Goal: Transaction & Acquisition: Purchase product/service

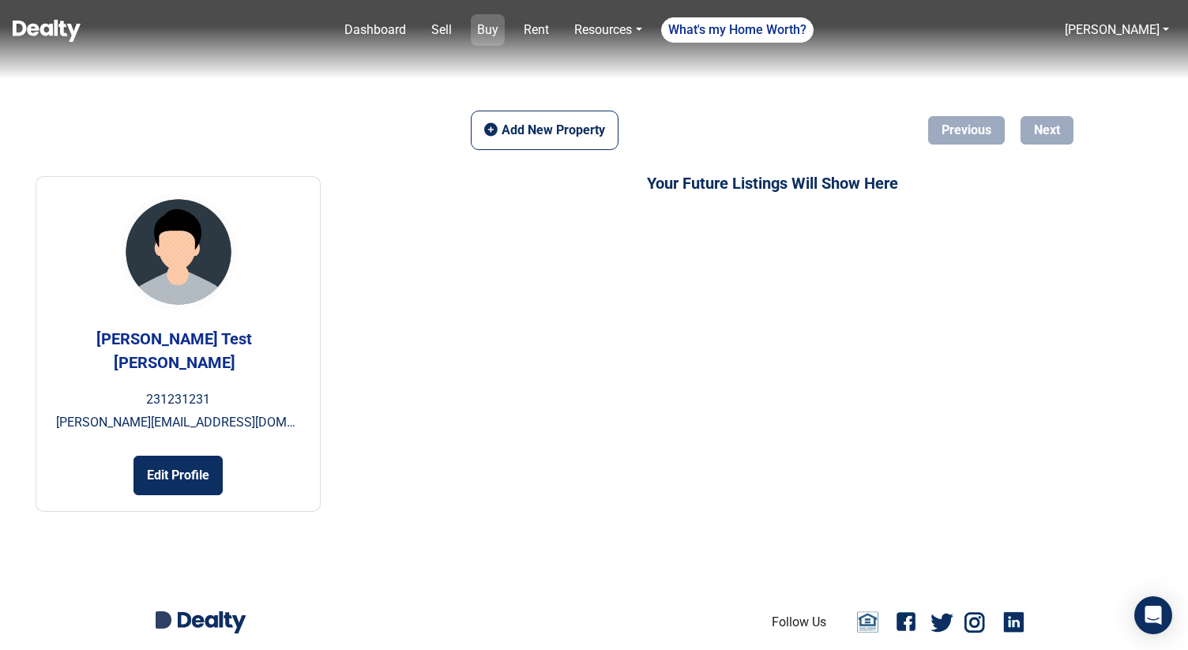
click at [493, 35] on link "Buy" at bounding box center [488, 30] width 34 height 32
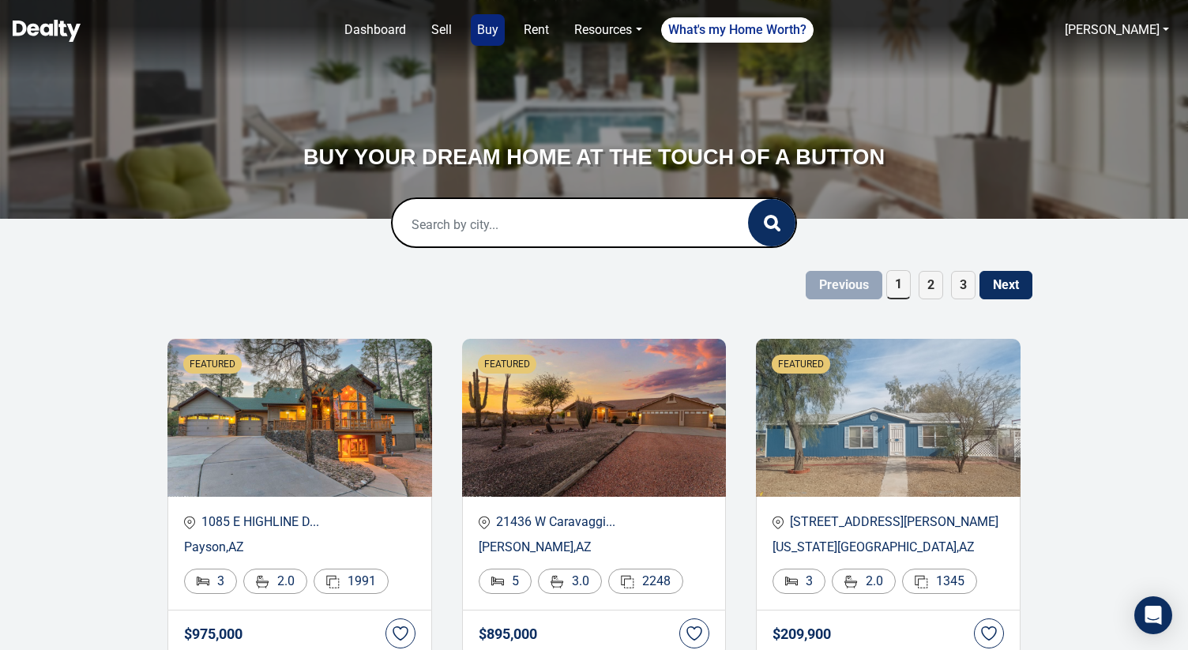
click at [549, 222] on input "text" at bounding box center [553, 224] width 323 height 51
click at [538, 268] on div "Flagstaff, AZ, USA" at bounding box center [594, 277] width 378 height 32
type input "Flagstaff, AZ, USA"
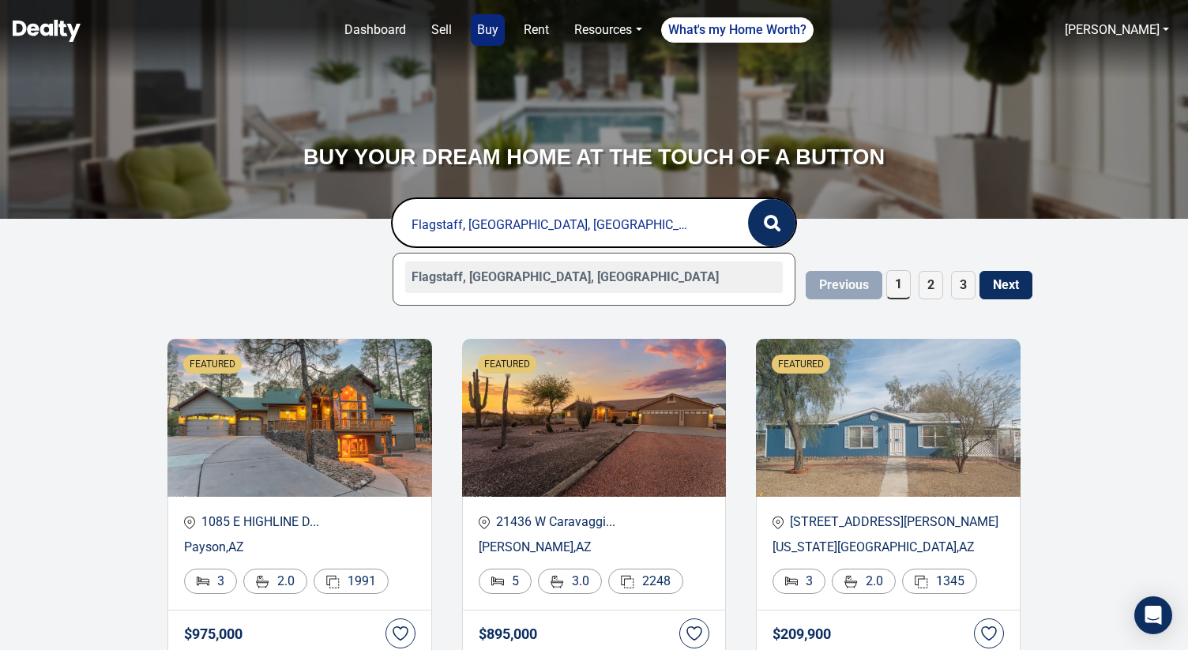
click at [535, 282] on div "Flagstaff, AZ, USA" at bounding box center [594, 277] width 378 height 32
click at [777, 232] on button "button" at bounding box center [771, 222] width 47 height 47
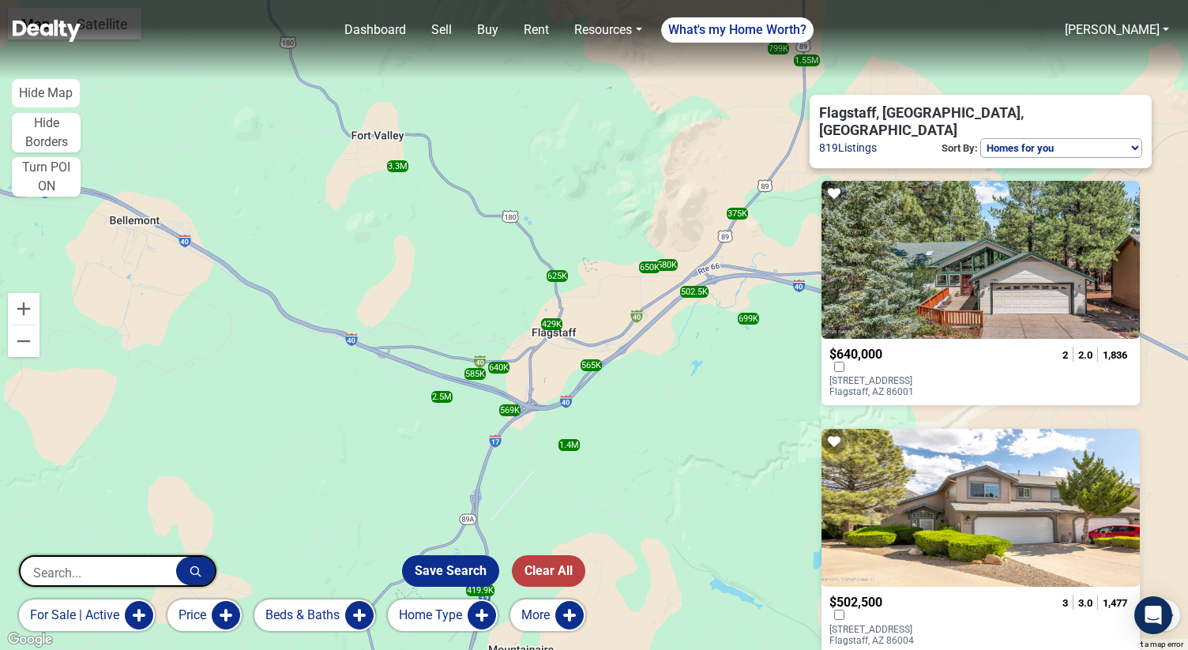
click at [1040, 138] on select "Homes for you Price (Low to High) Price (High to Low) New or Recently Changed F…" at bounding box center [1061, 148] width 162 height 20
select select "newest"
click at [980, 138] on select "Homes for you Price (Low to High) Price (High to Low) New or Recently Changed F…" at bounding box center [1061, 148] width 162 height 20
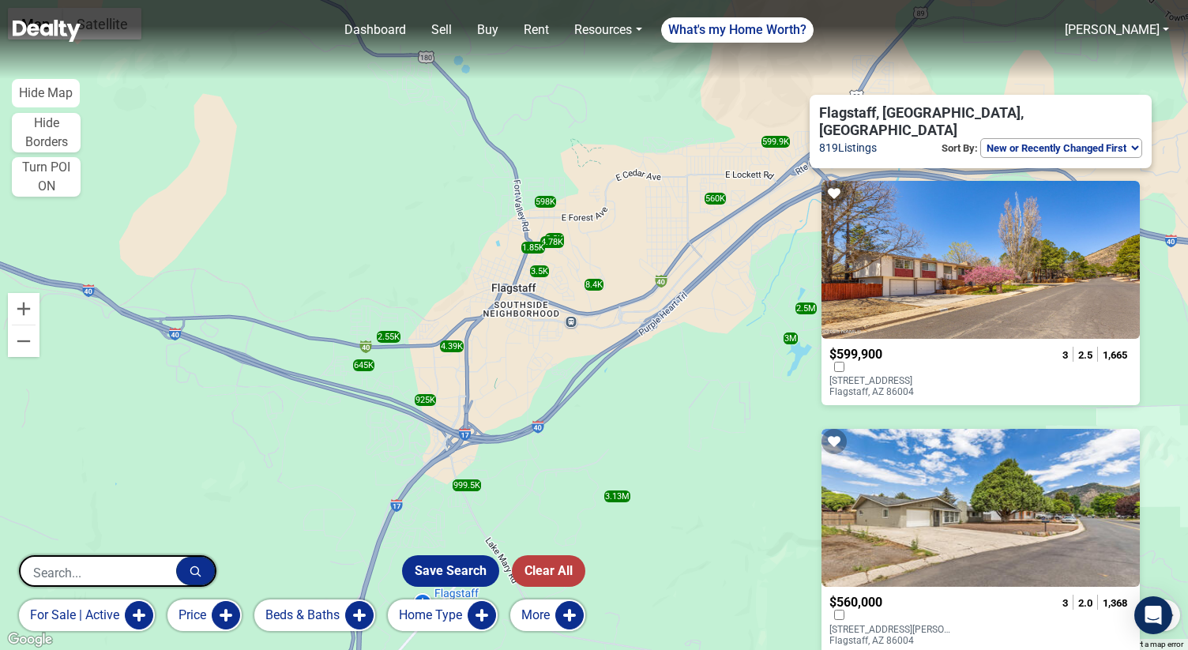
click at [911, 362] on div at bounding box center [897, 369] width 136 height 14
click at [903, 375] on p "4177 N Fanning Drive Flagstaff, AZ 86004" at bounding box center [892, 386] width 127 height 22
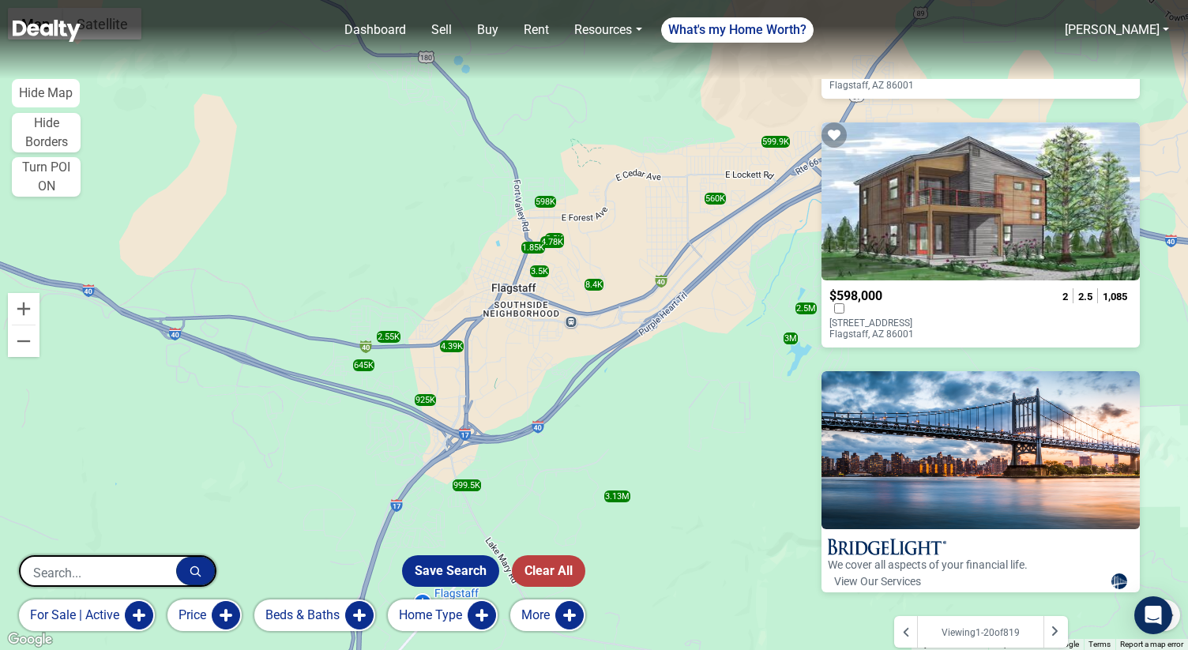
click at [1058, 625] on icon at bounding box center [1054, 631] width 8 height 13
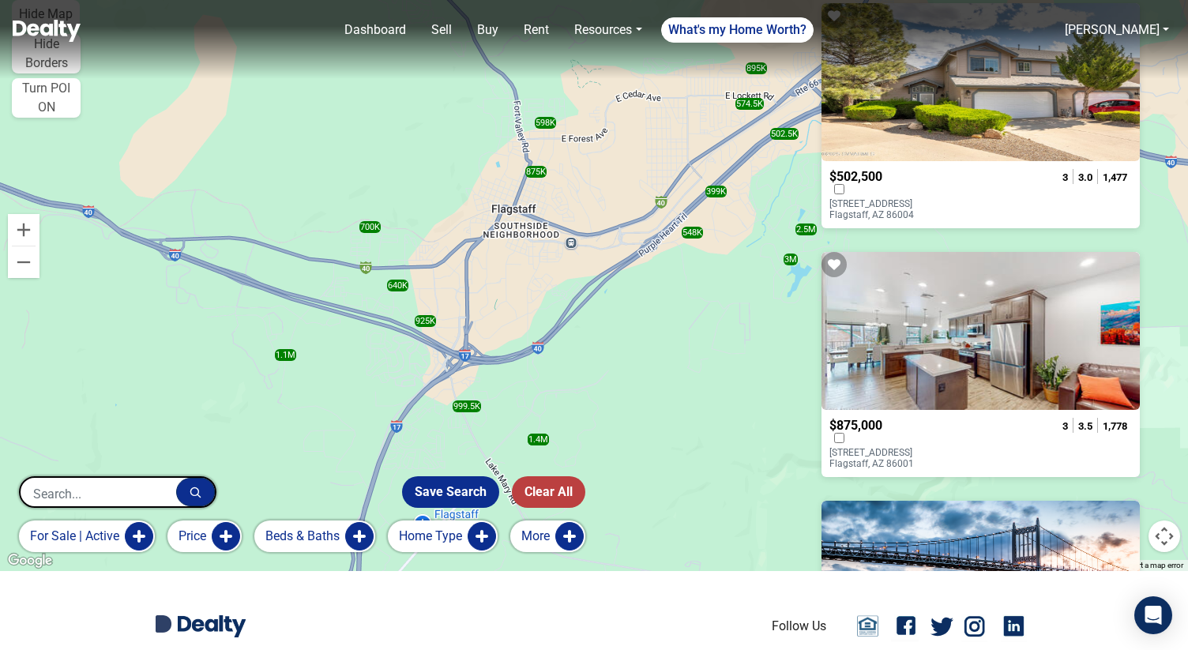
scroll to position [4533, 0]
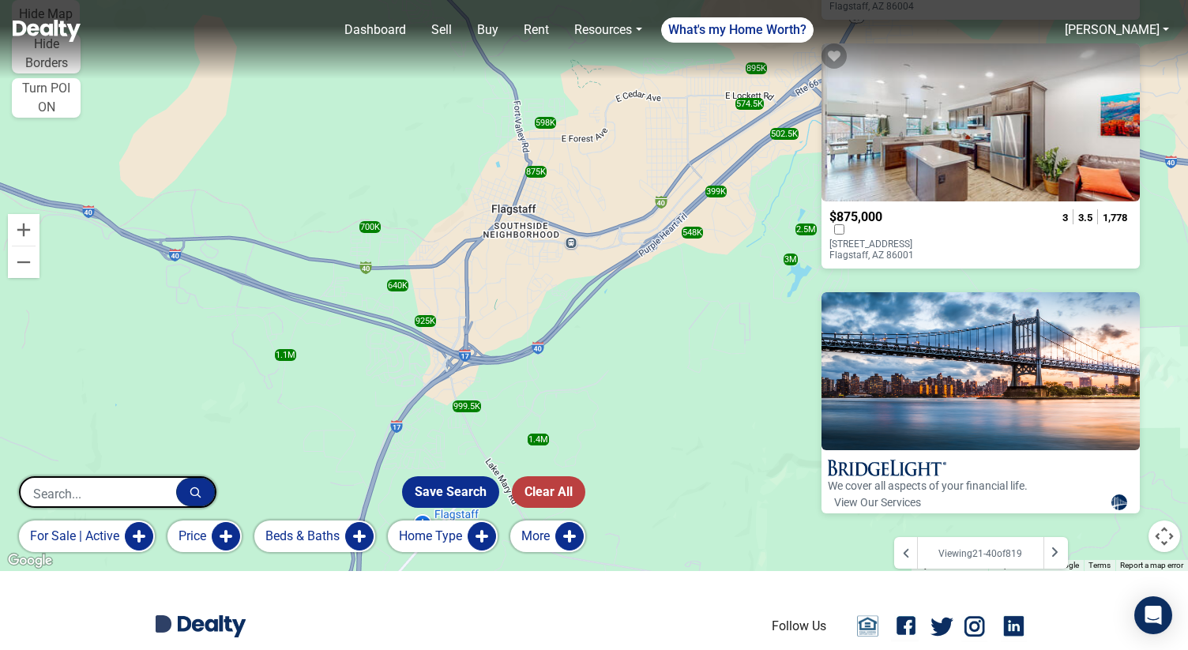
click at [1064, 537] on div at bounding box center [1055, 553] width 24 height 32
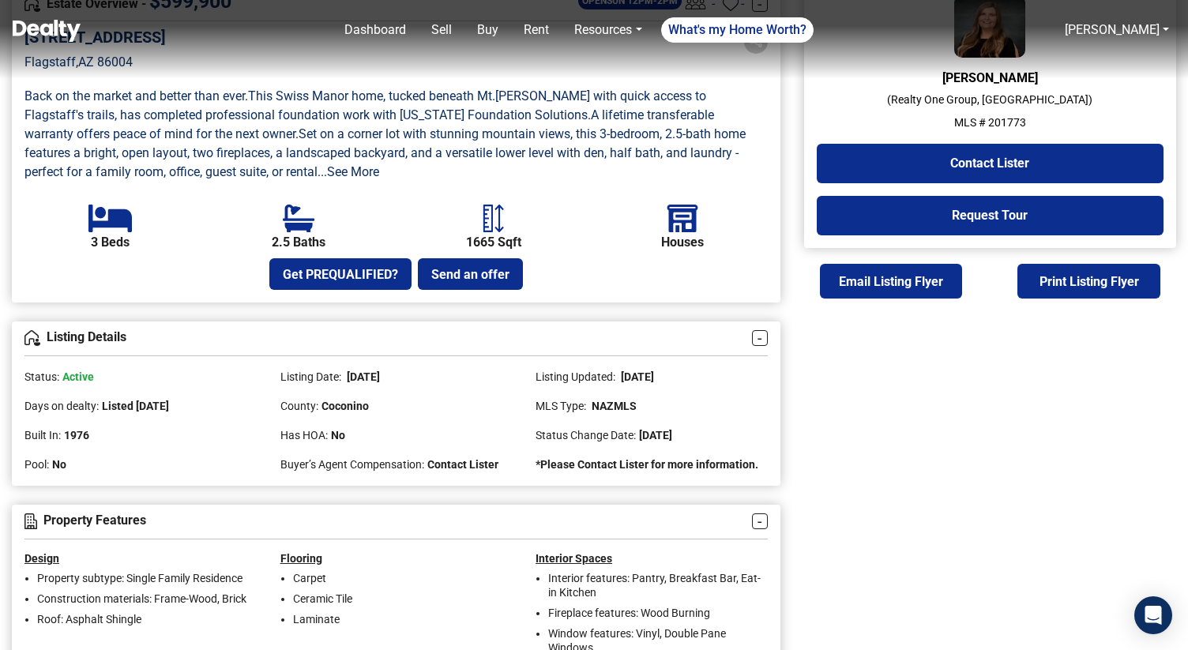
scroll to position [488, 0]
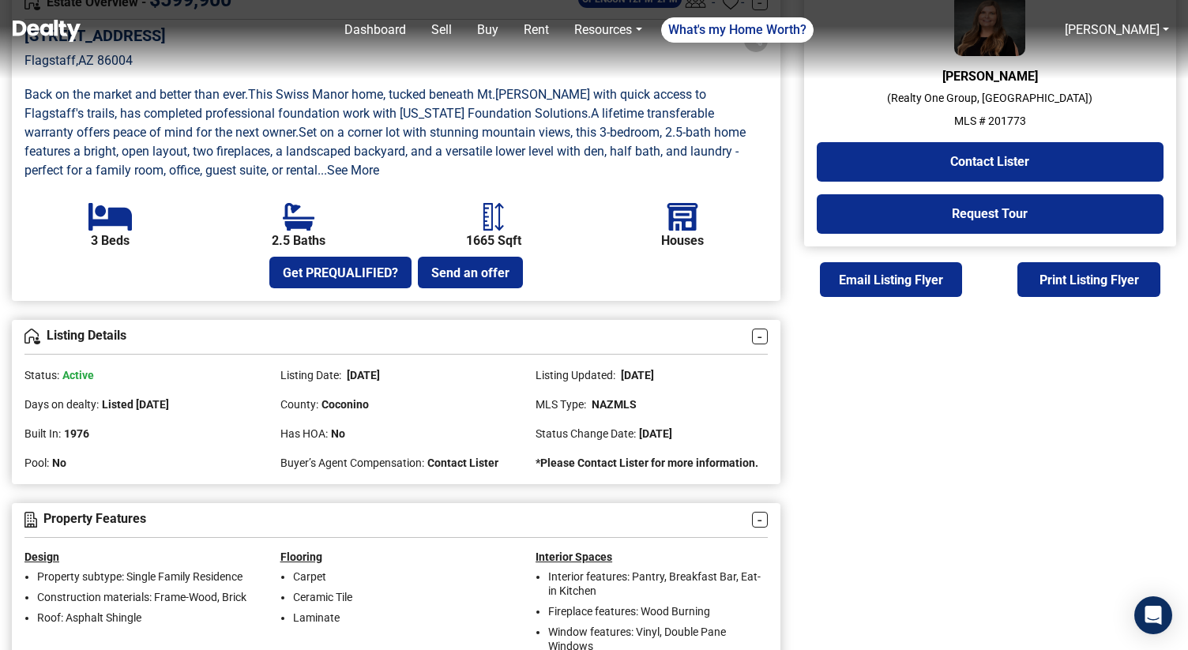
click at [651, 381] on span "08/25/2025" at bounding box center [636, 375] width 36 height 13
click at [651, 381] on span "[DATE]" at bounding box center [636, 375] width 36 height 13
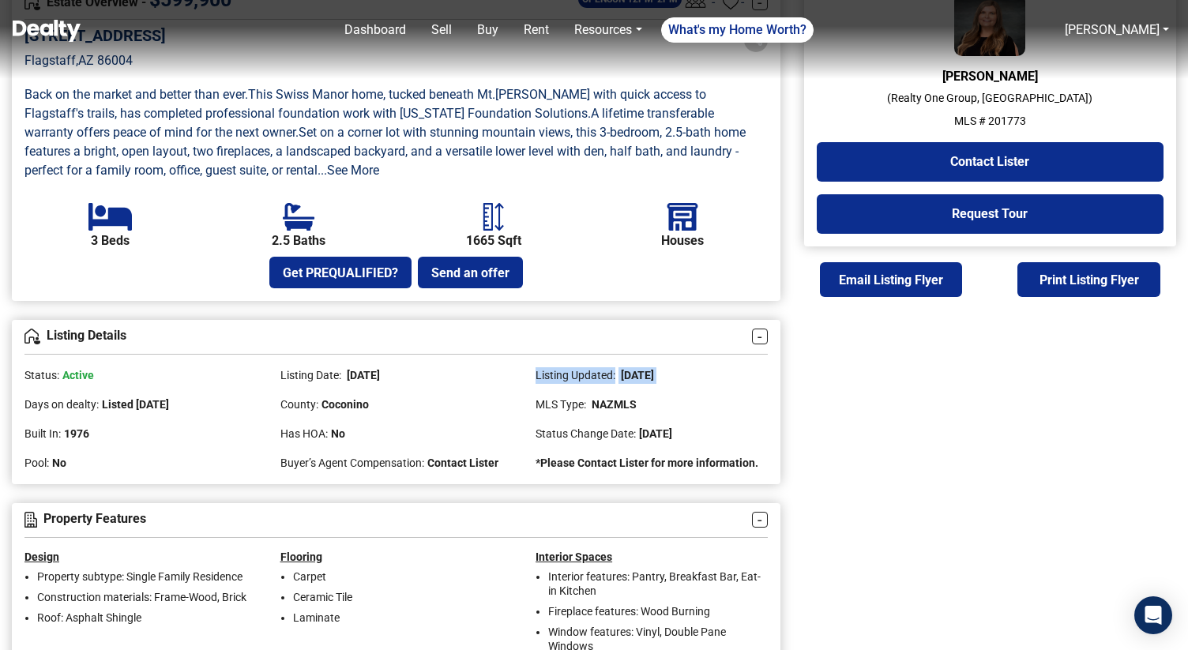
click at [651, 381] on span "[DATE]" at bounding box center [636, 375] width 36 height 13
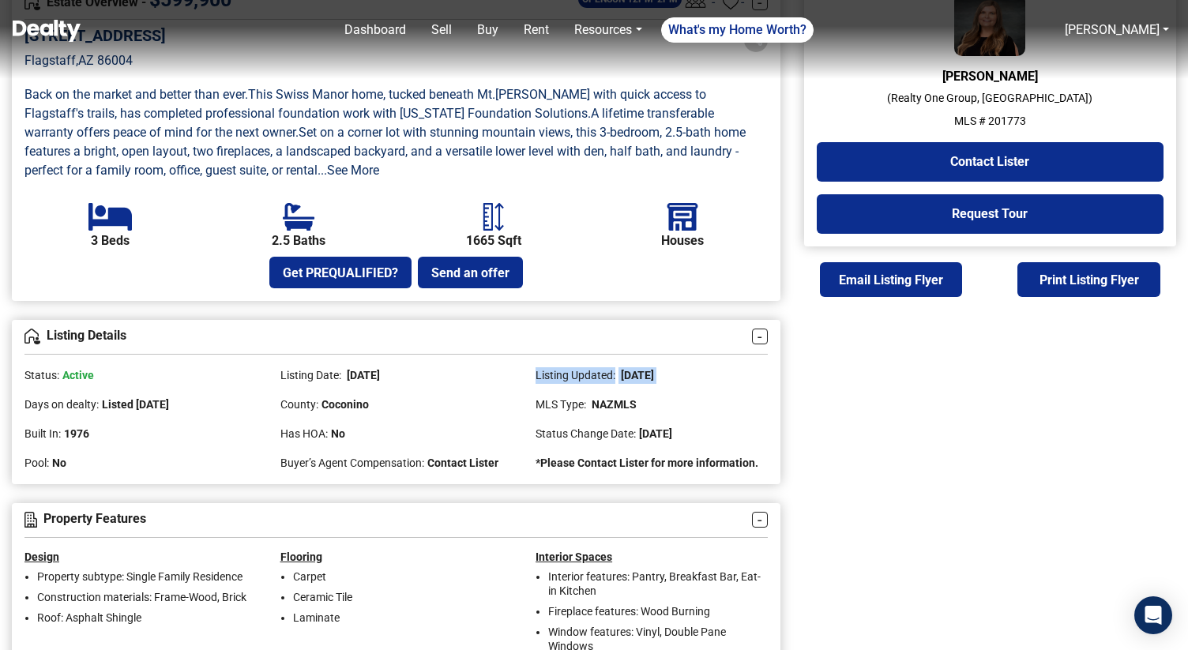
click at [651, 381] on span "[DATE]" at bounding box center [636, 375] width 36 height 13
click at [651, 381] on span "08/25/2025" at bounding box center [636, 375] width 36 height 13
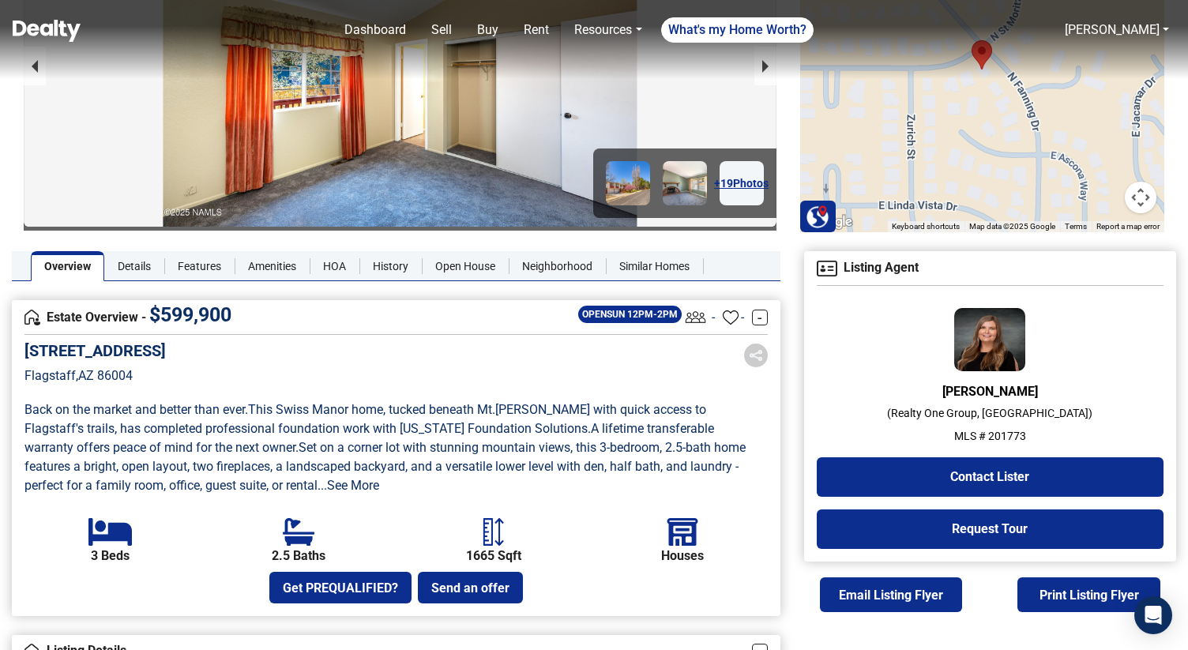
scroll to position [300, 0]
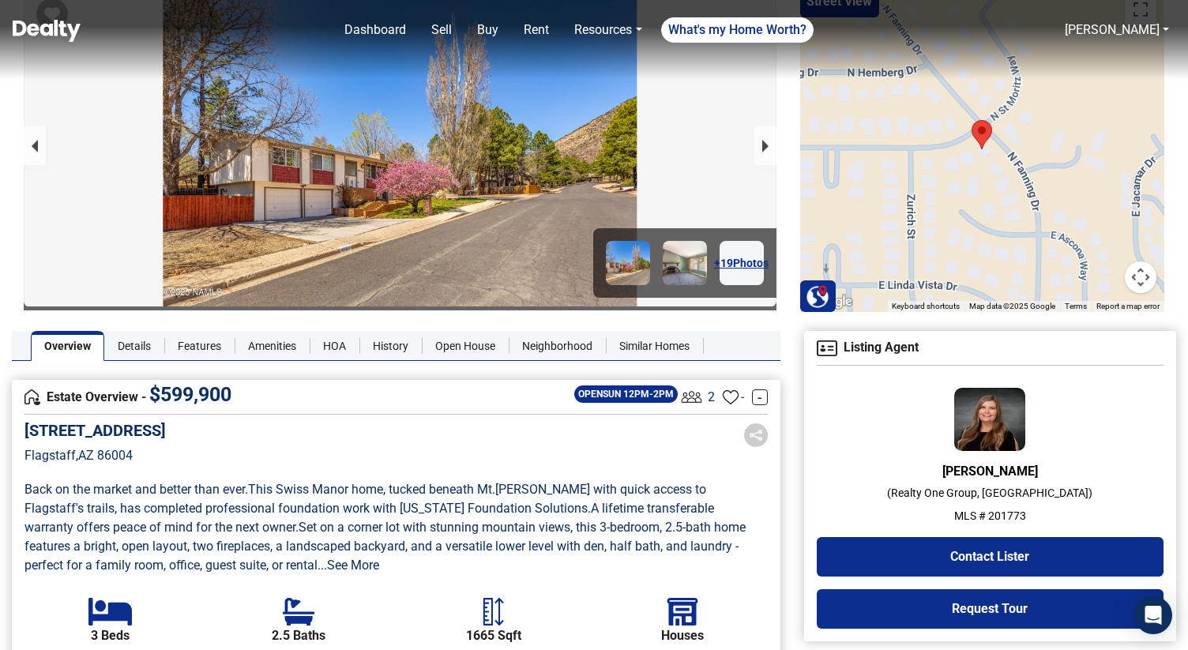
scroll to position [90, 0]
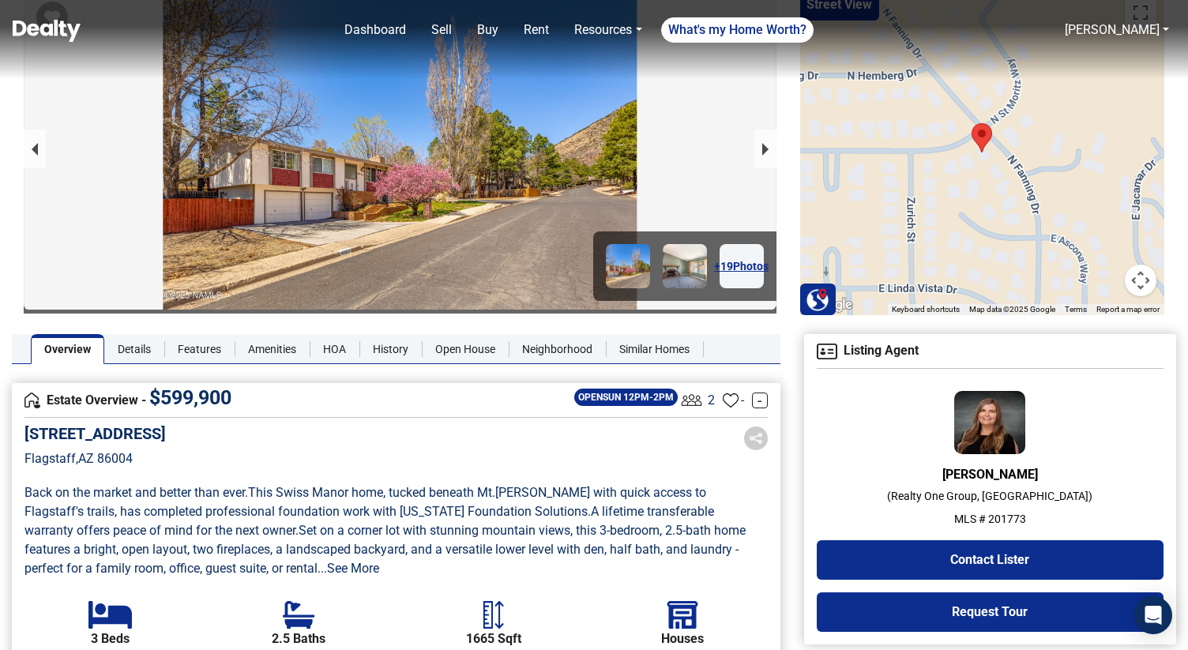
click at [1011, 516] on p "MLS # 201773" at bounding box center [990, 519] width 347 height 17
copy p "201773"
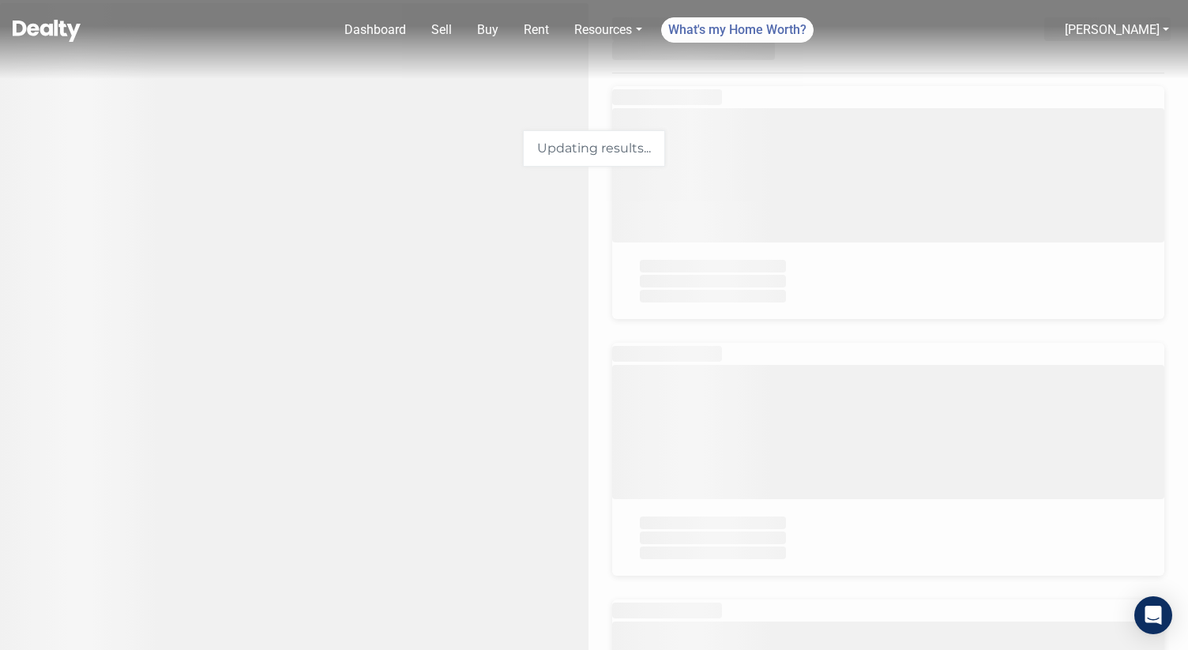
select select "newest"
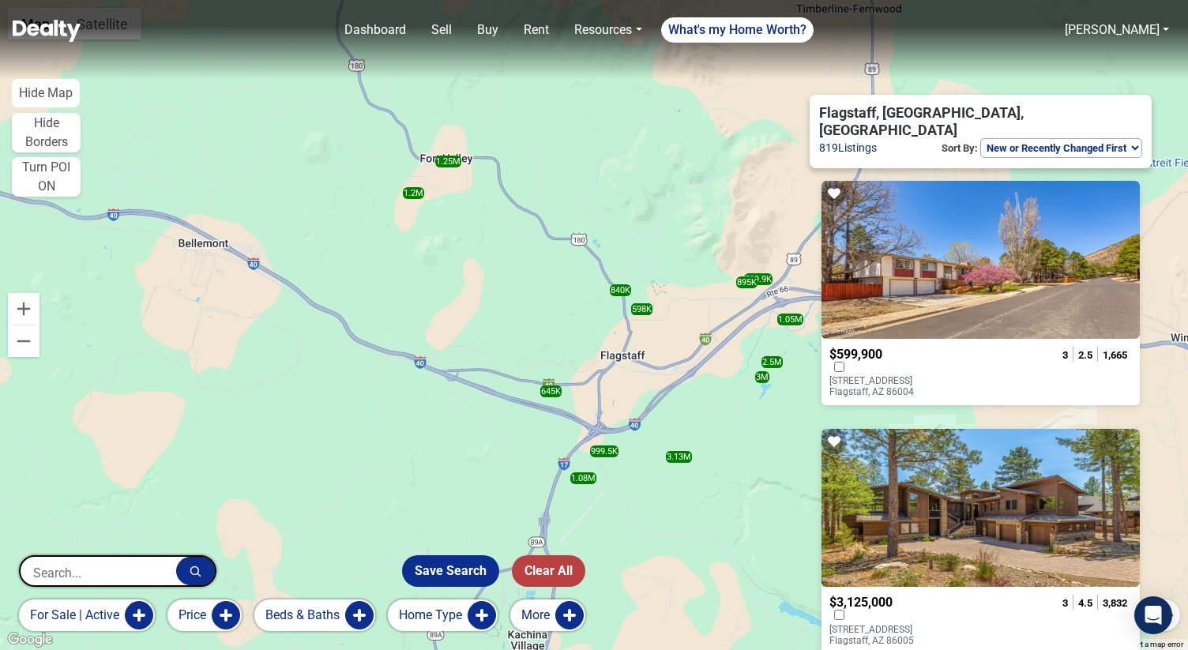
click at [146, 576] on input "text" at bounding box center [99, 573] width 156 height 32
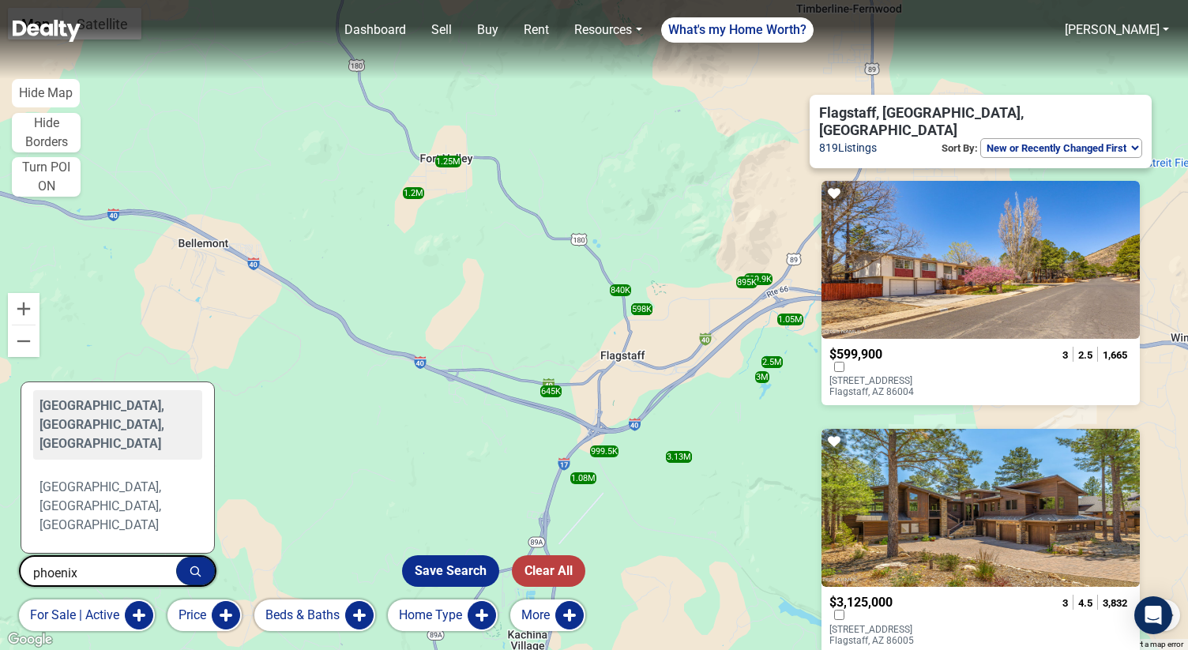
click at [96, 460] on div "[GEOGRAPHIC_DATA], [GEOGRAPHIC_DATA], [GEOGRAPHIC_DATA]" at bounding box center [117, 424] width 169 height 69
type input "[GEOGRAPHIC_DATA], [GEOGRAPHIC_DATA], [GEOGRAPHIC_DATA]"
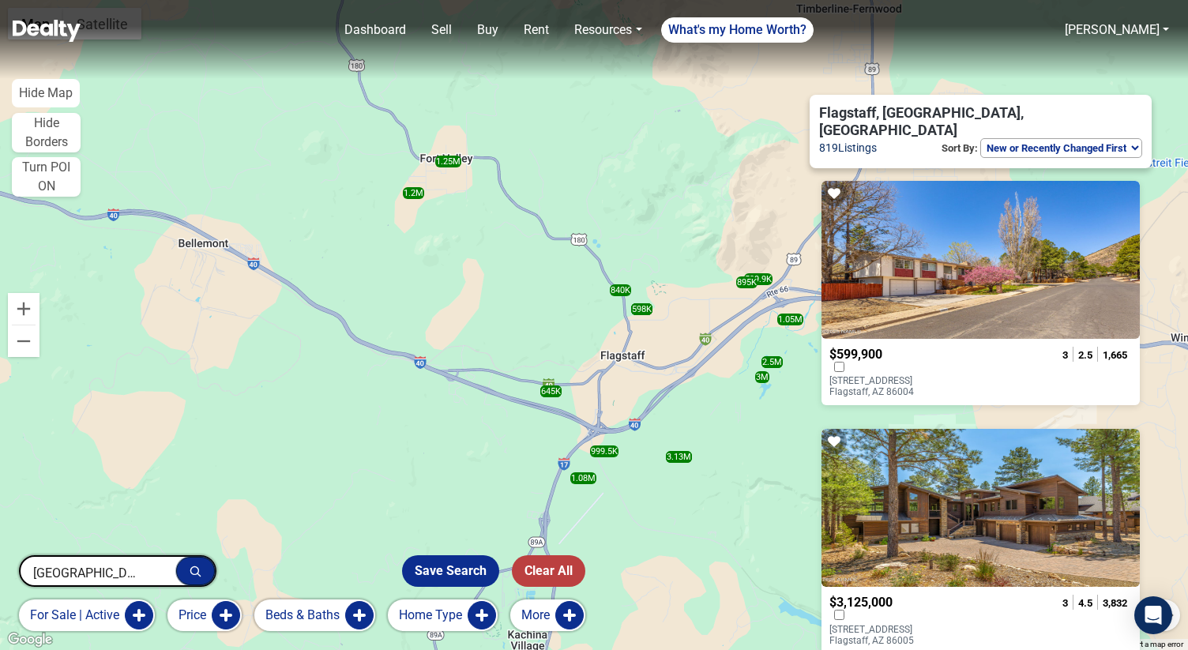
click at [203, 566] on button "button" at bounding box center [195, 571] width 39 height 28
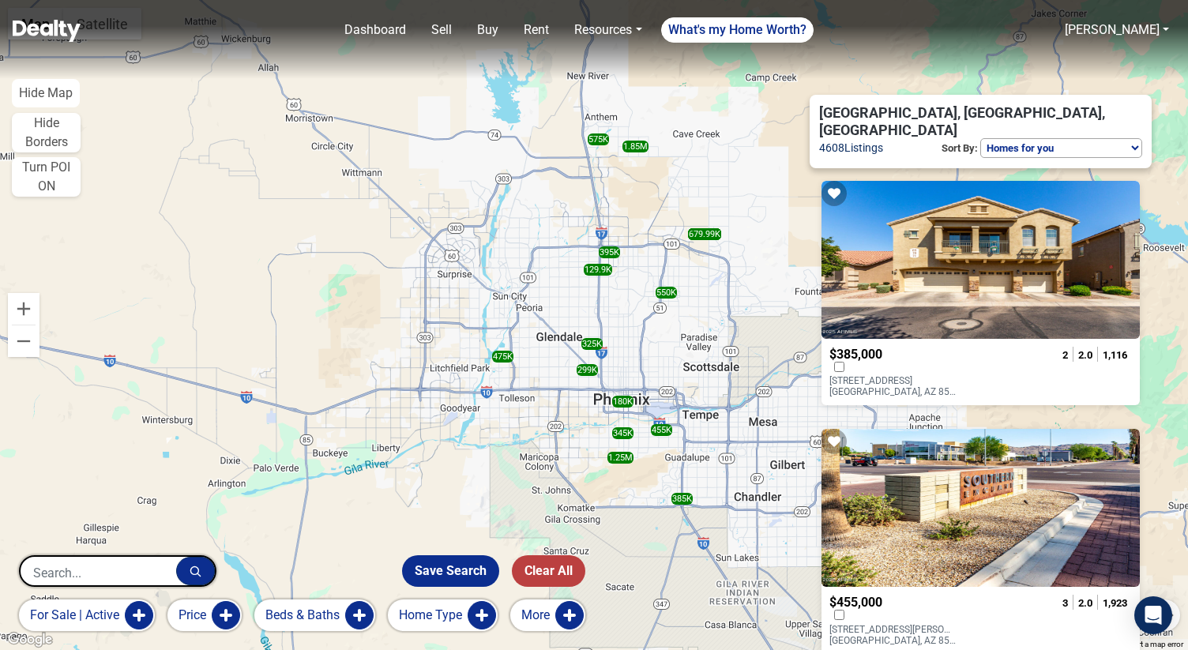
click at [560, 620] on button "More" at bounding box center [547, 615] width 75 height 32
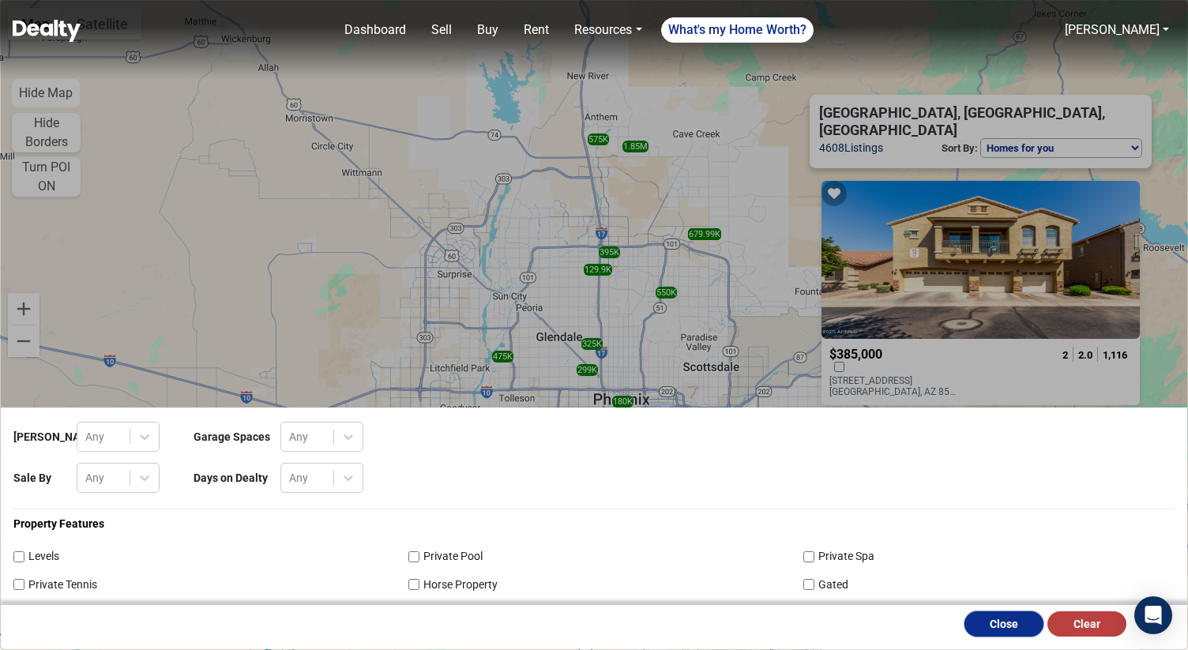
click at [989, 625] on button "Close" at bounding box center [1003, 623] width 79 height 25
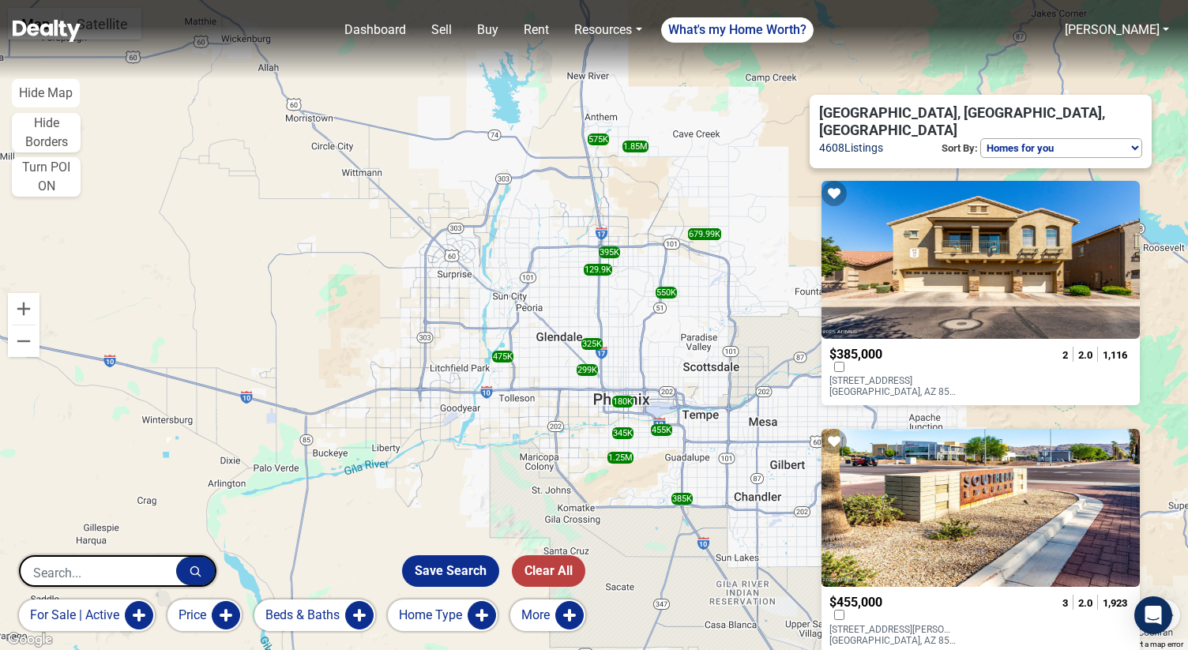
click at [464, 615] on button "Home Type" at bounding box center [443, 615] width 110 height 32
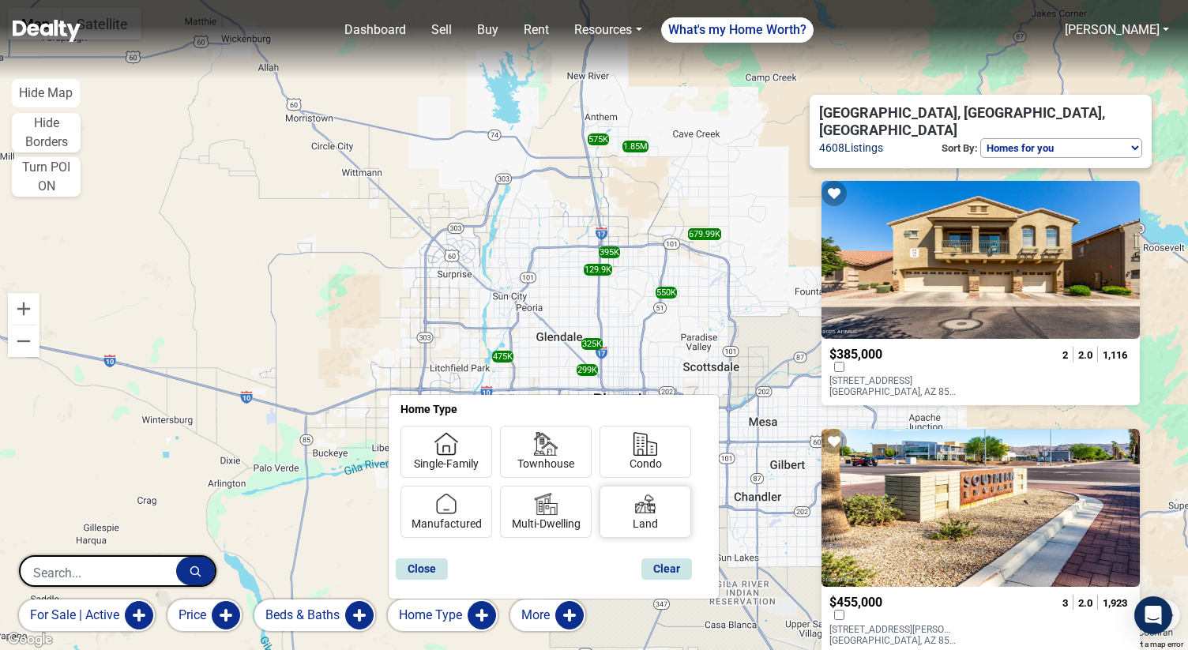
click at [637, 512] on img at bounding box center [645, 504] width 24 height 24
click at [637, 516] on input "Land" at bounding box center [638, 521] width 10 height 10
checkbox input "true"
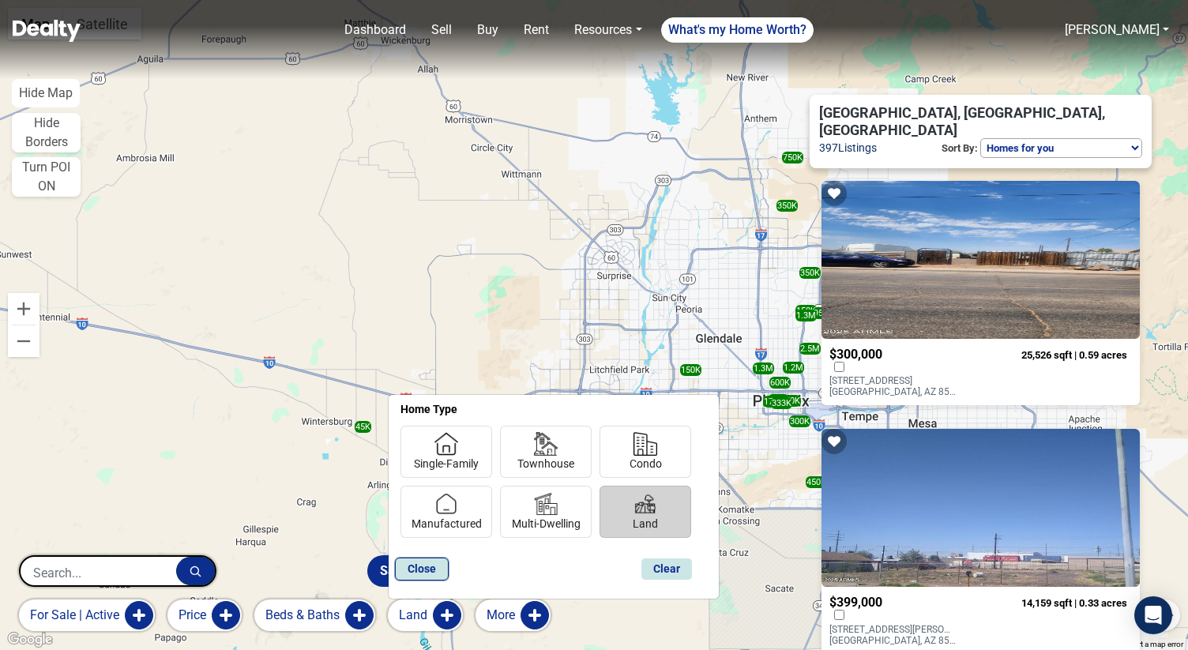
click at [434, 573] on button "Close" at bounding box center [422, 568] width 54 height 23
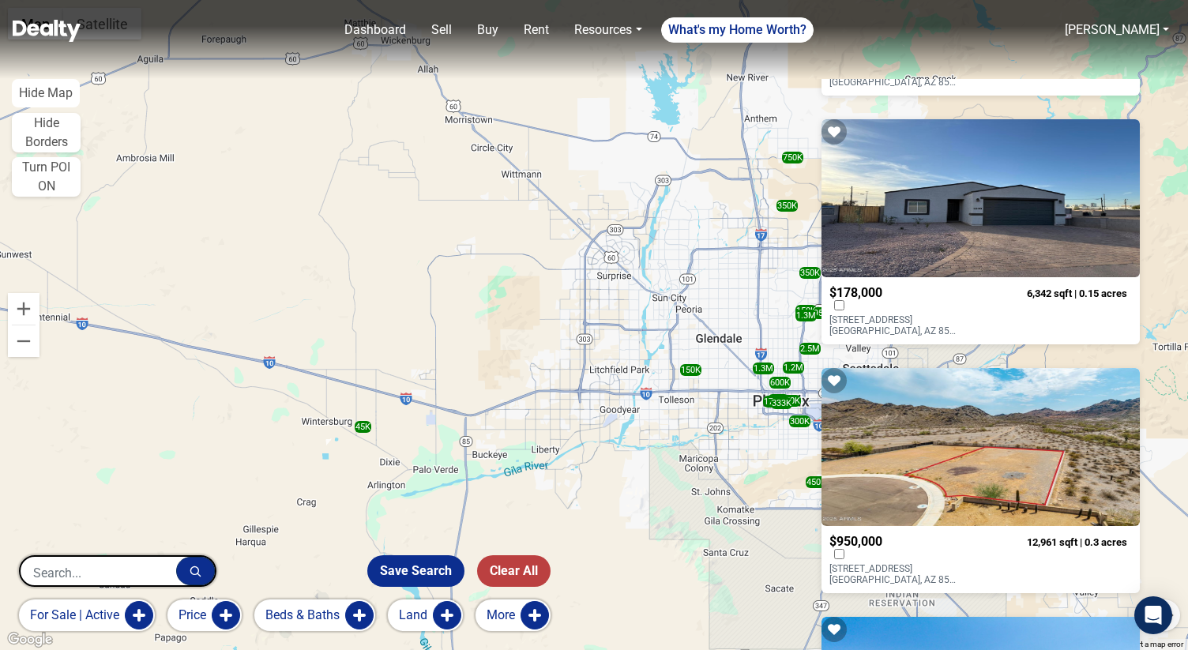
scroll to position [1621, 0]
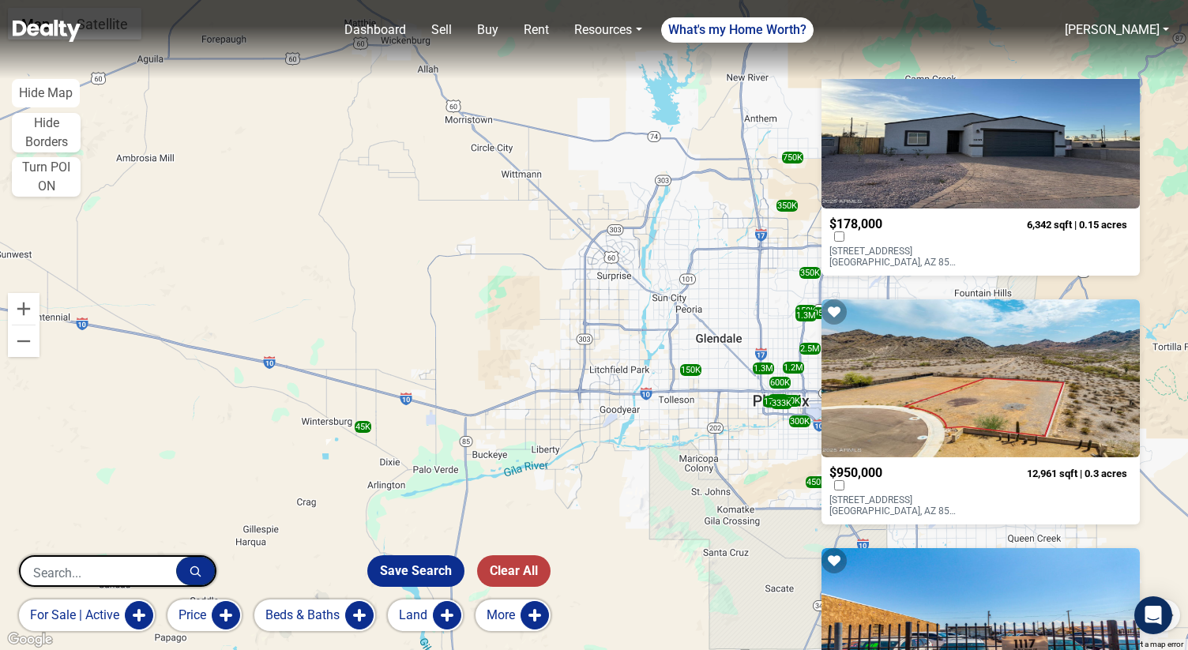
click at [141, 613] on button "for sale | active" at bounding box center [87, 615] width 136 height 32
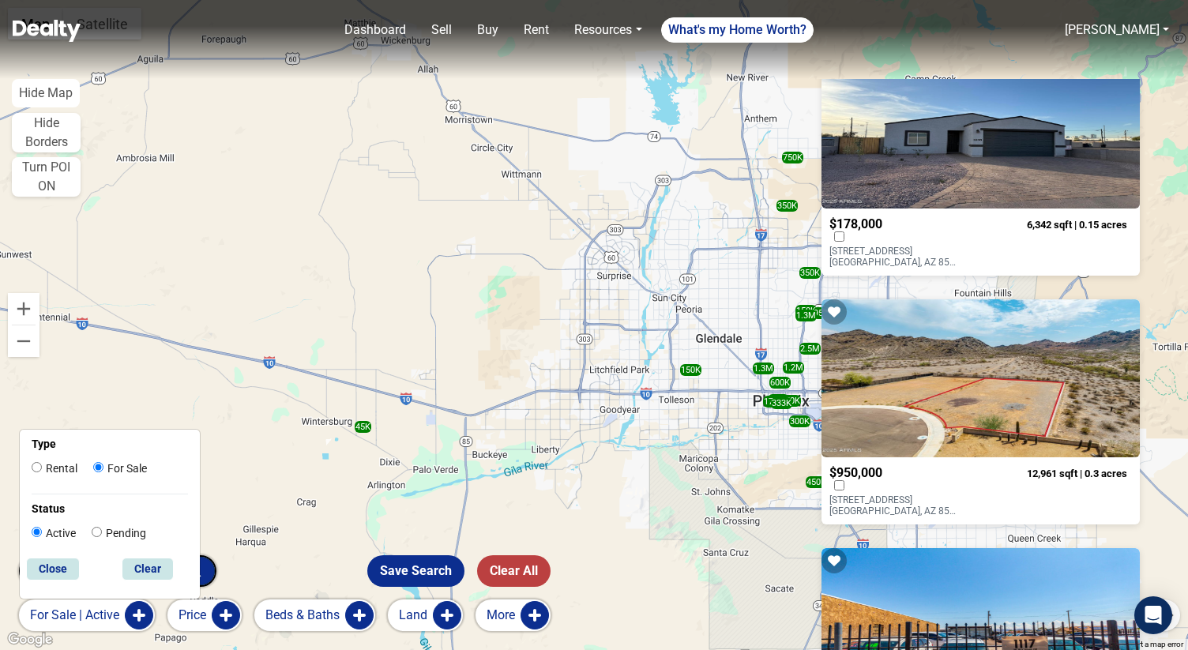
click at [62, 467] on label "Rental" at bounding box center [55, 468] width 46 height 17
click at [42, 467] on input "Rental" at bounding box center [37, 467] width 10 height 10
radio input "true"
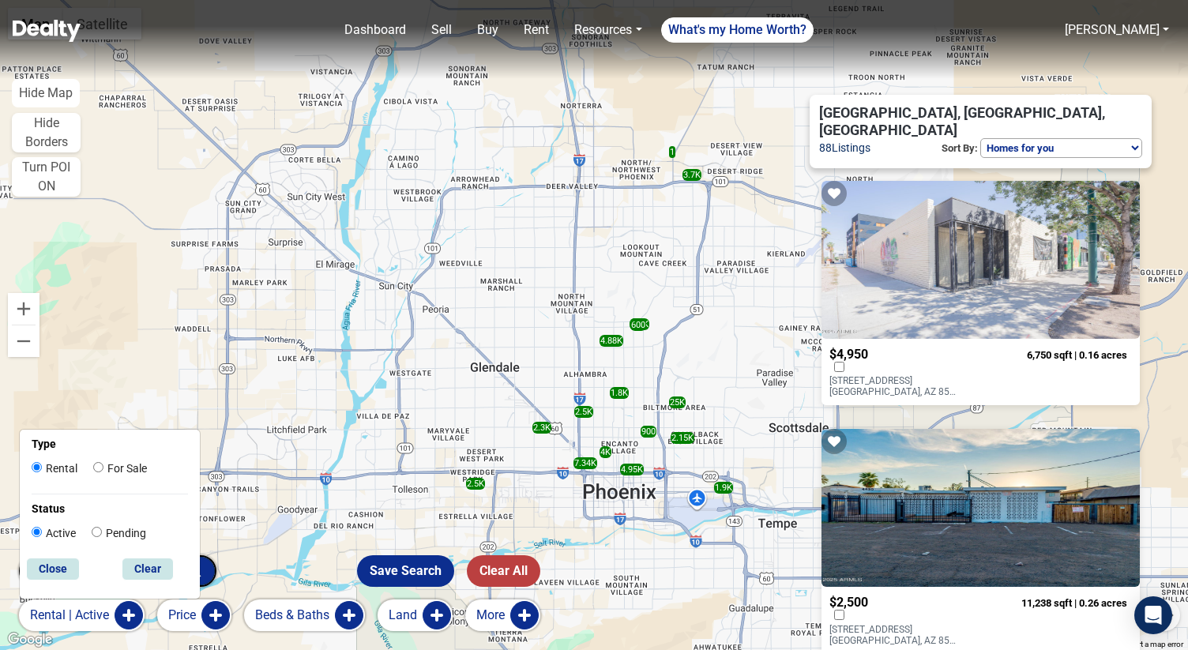
click at [503, 622] on button "More" at bounding box center [502, 615] width 75 height 32
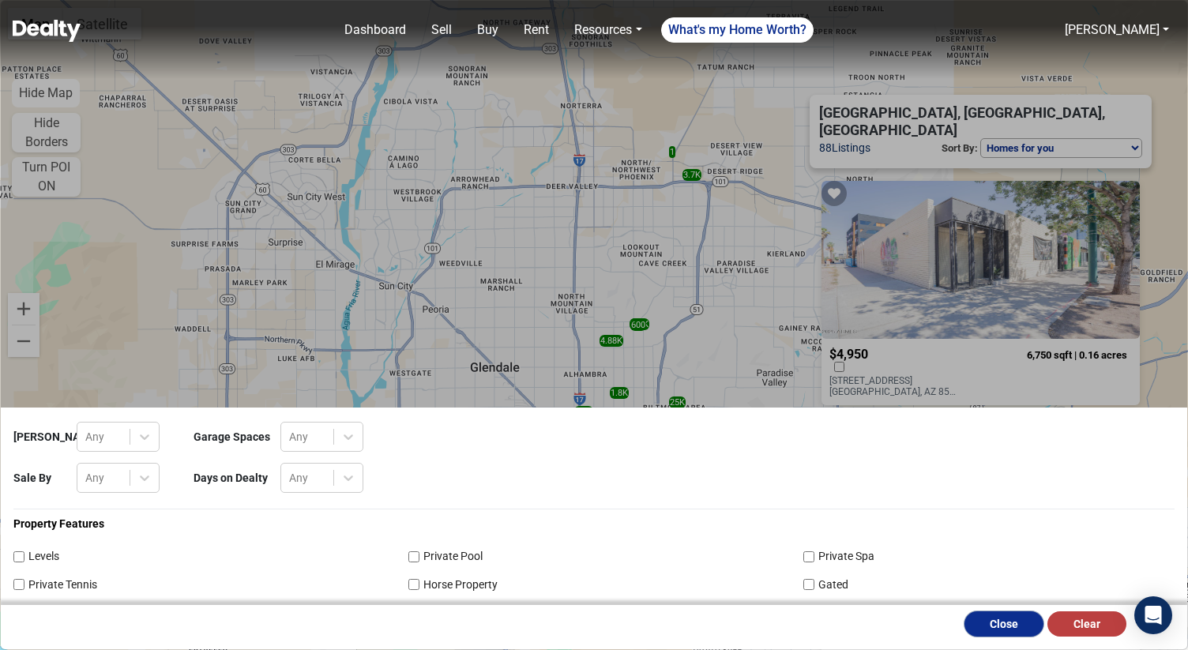
click at [1008, 625] on button "Close" at bounding box center [1003, 623] width 79 height 25
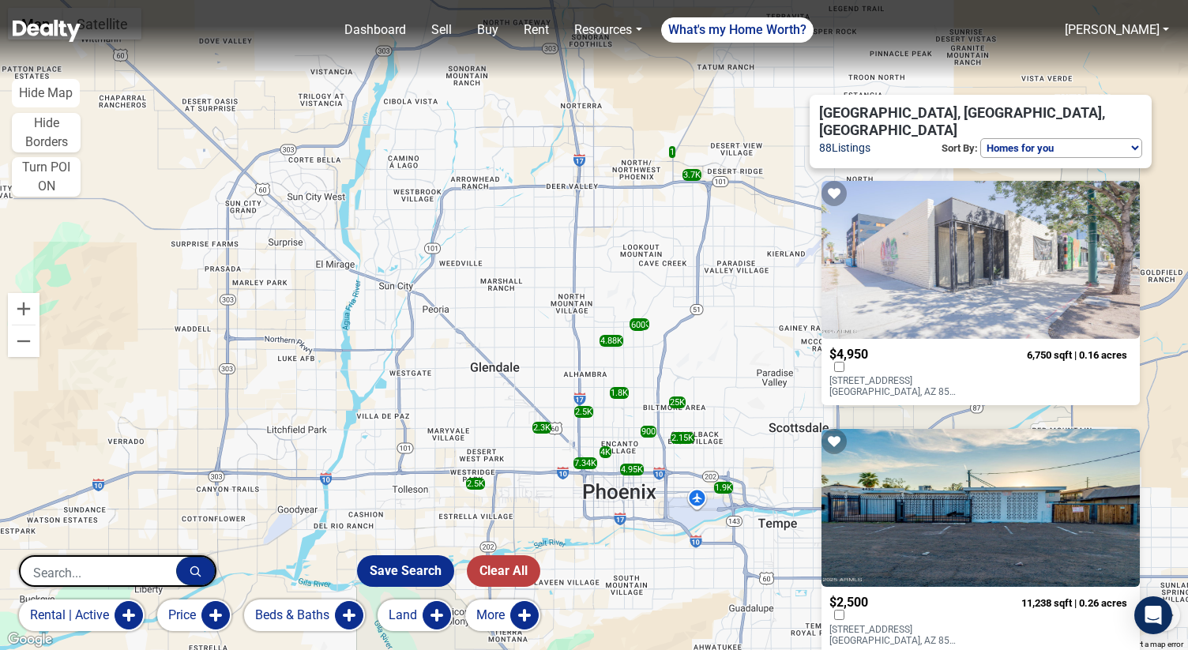
click at [123, 619] on button "rental | active" at bounding box center [82, 615] width 126 height 32
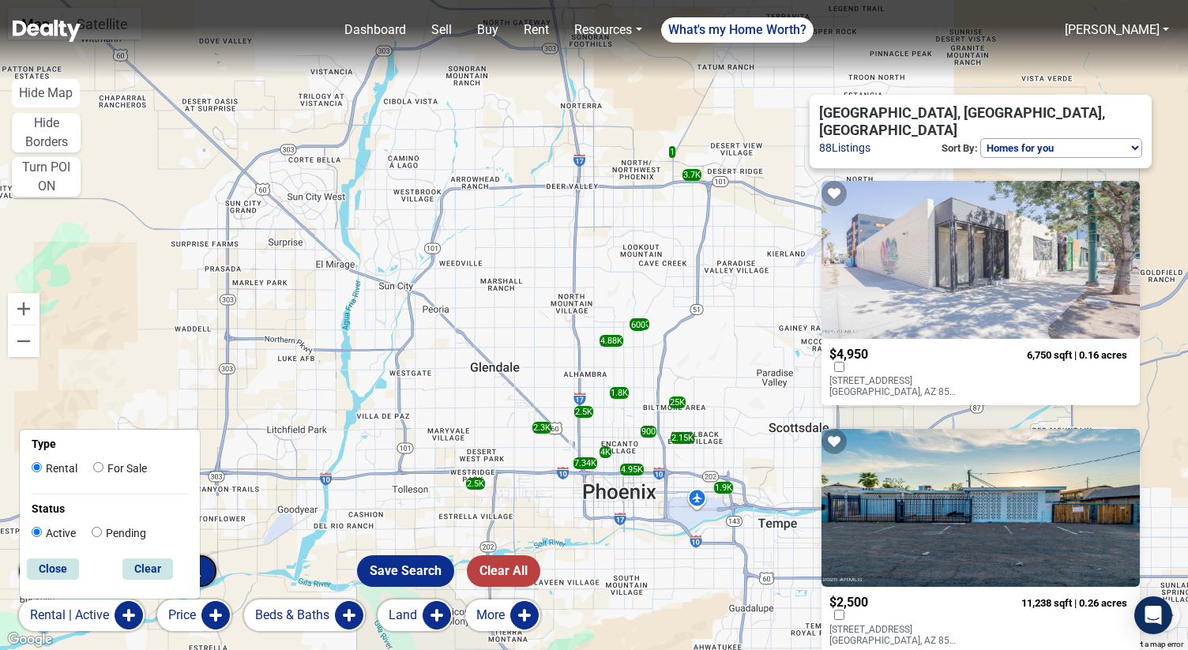
click at [142, 467] on label "For Sale" at bounding box center [120, 468] width 54 height 17
click at [103, 467] on input "For Sale" at bounding box center [98, 467] width 10 height 10
radio input "true"
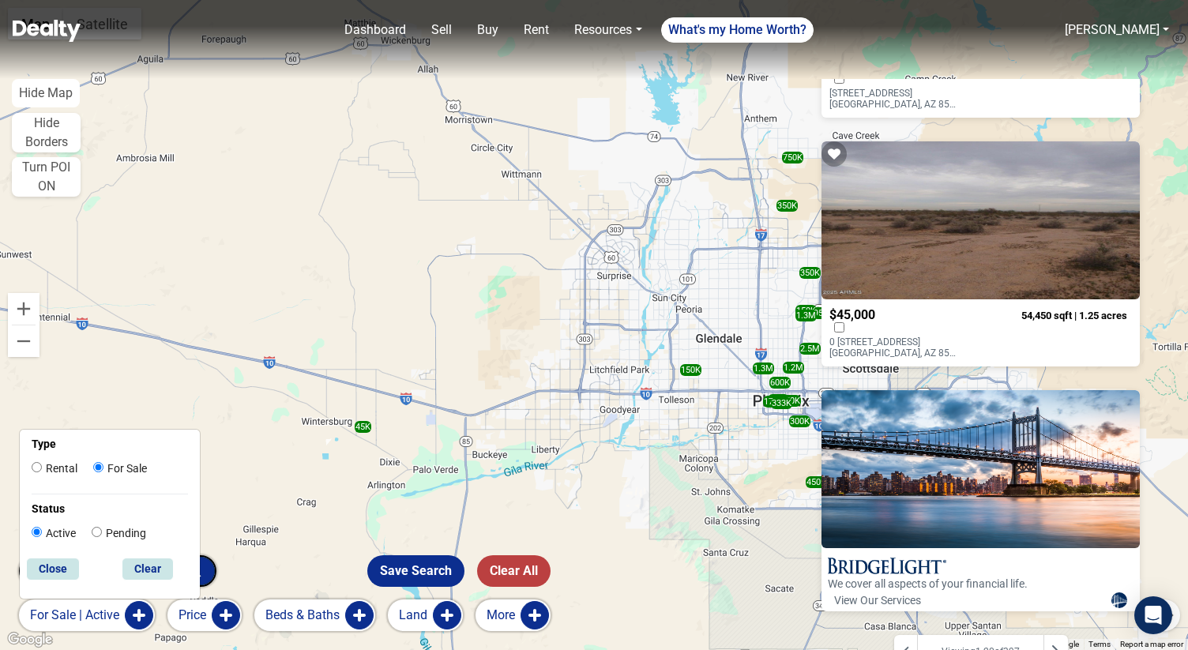
scroll to position [4533, 0]
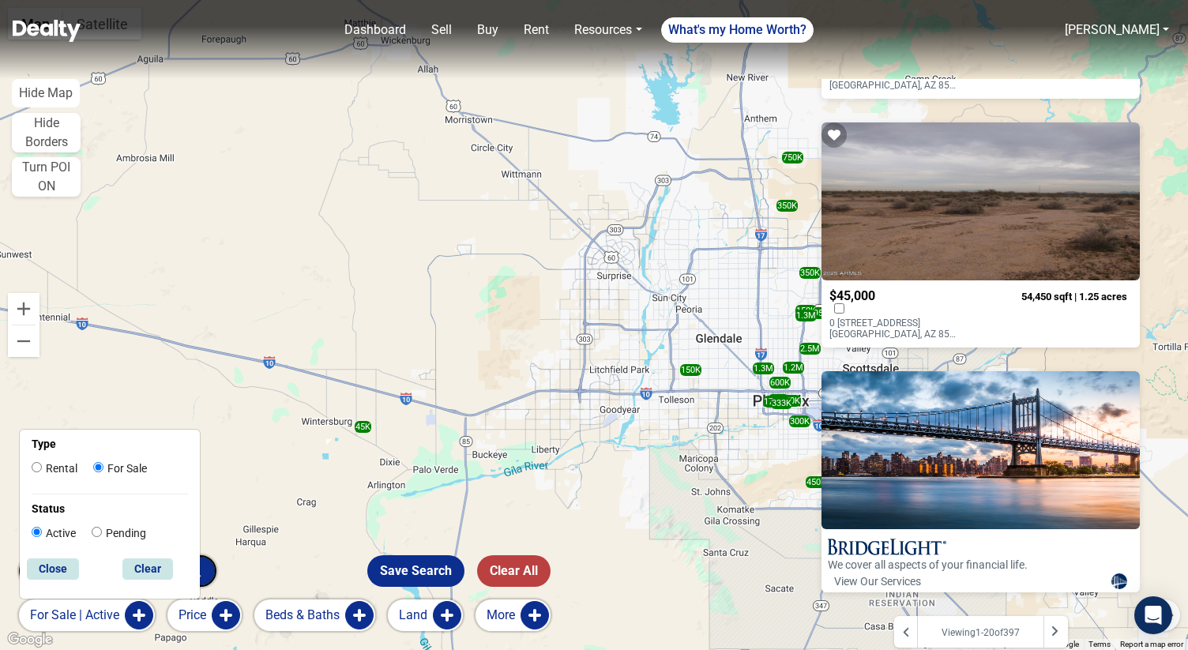
click at [1060, 625] on div at bounding box center [1055, 632] width 24 height 32
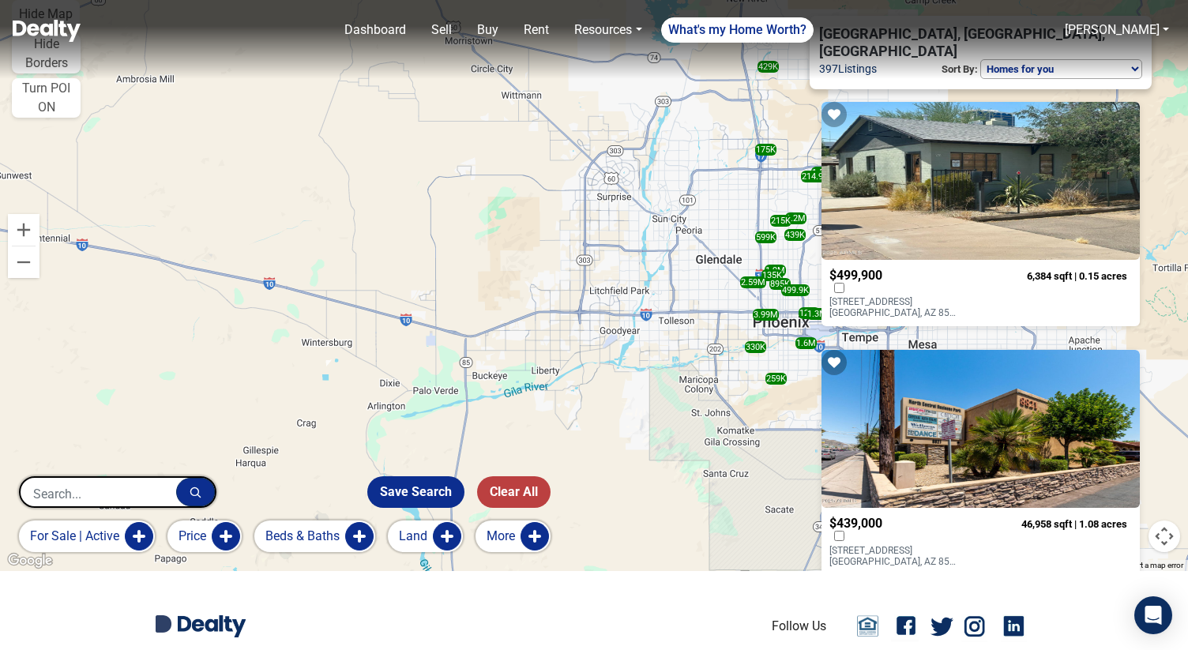
click at [1072, 60] on nav "Dashboard Sell Buy Rent Resources Loan Calculator Loan Options Find an agent Wh…" at bounding box center [594, 39] width 1188 height 79
click at [1041, 54] on nav "Dashboard Sell Buy Rent Resources Loan Calculator Loan Options Find an agent Wh…" at bounding box center [594, 39] width 1188 height 79
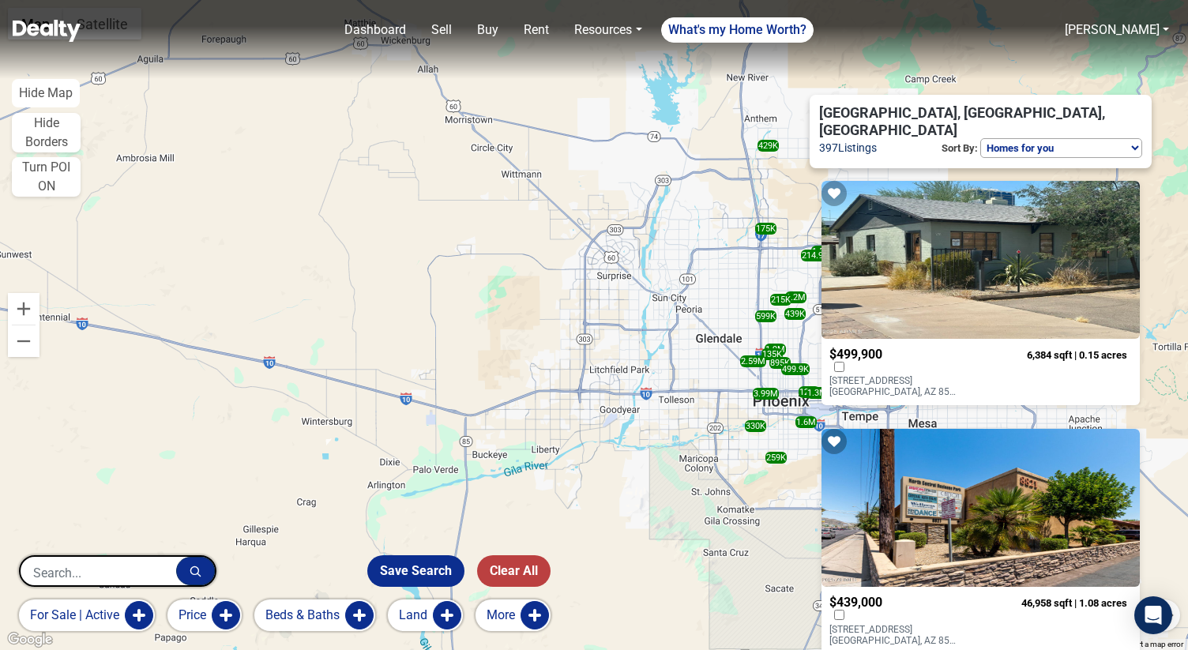
click at [1034, 138] on select "Homes for you Price (Low to High) Price (High to Low) New or Recently Changed F…" at bounding box center [1061, 148] width 162 height 20
select select "low_to_high"
click at [980, 138] on select "Homes for you Price (Low to High) Price (High to Low) New or Recently Changed F…" at bounding box center [1061, 148] width 162 height 20
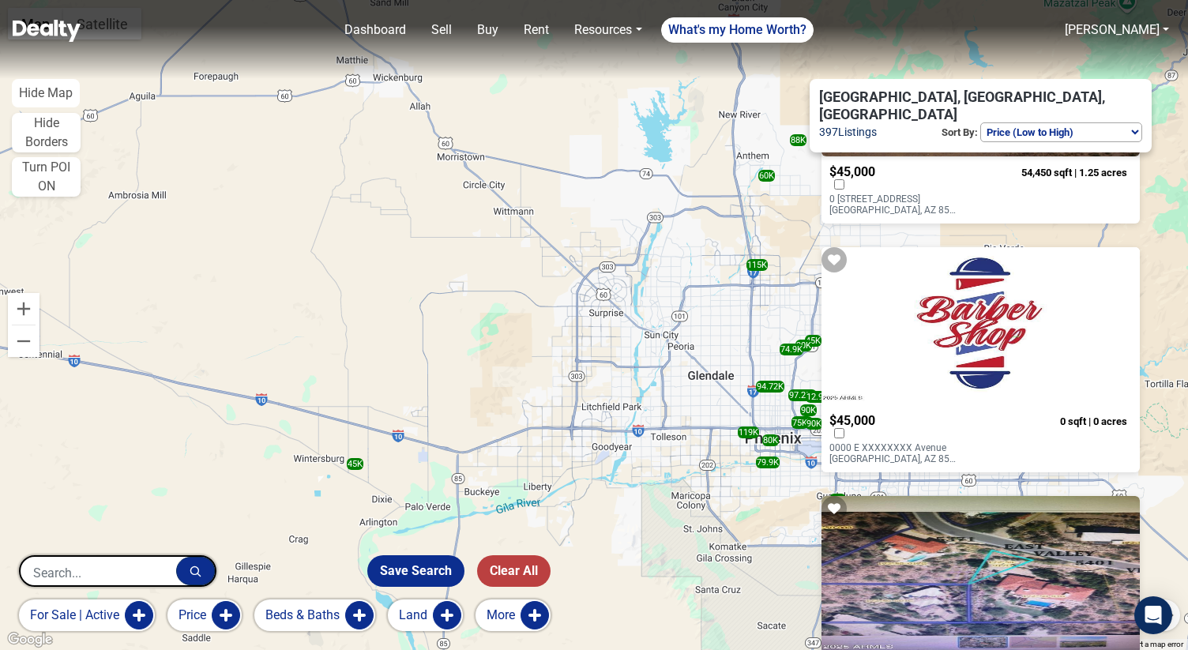
scroll to position [433, 0]
